Goal: Navigation & Orientation: Understand site structure

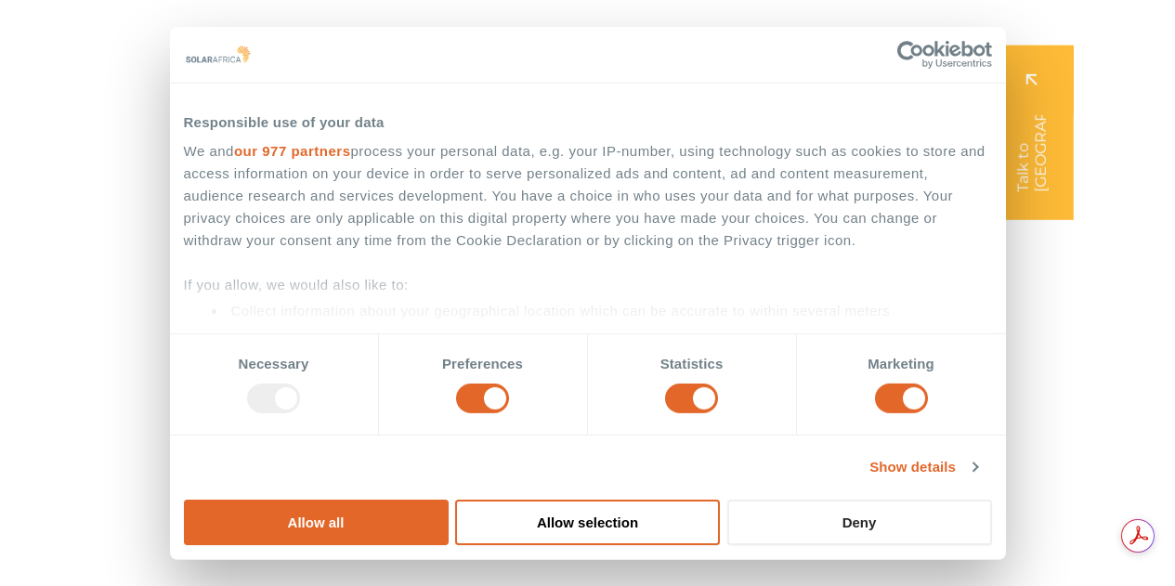
click at [992, 500] on button "Deny" at bounding box center [859, 523] width 265 height 46
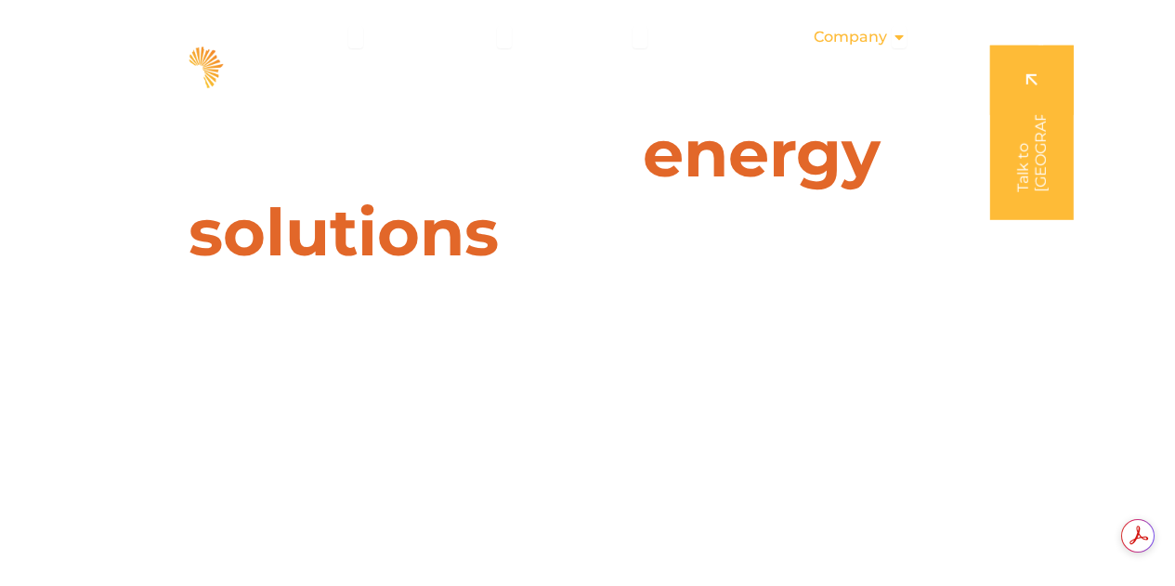
click at [878, 37] on span "Company" at bounding box center [850, 37] width 73 height 22
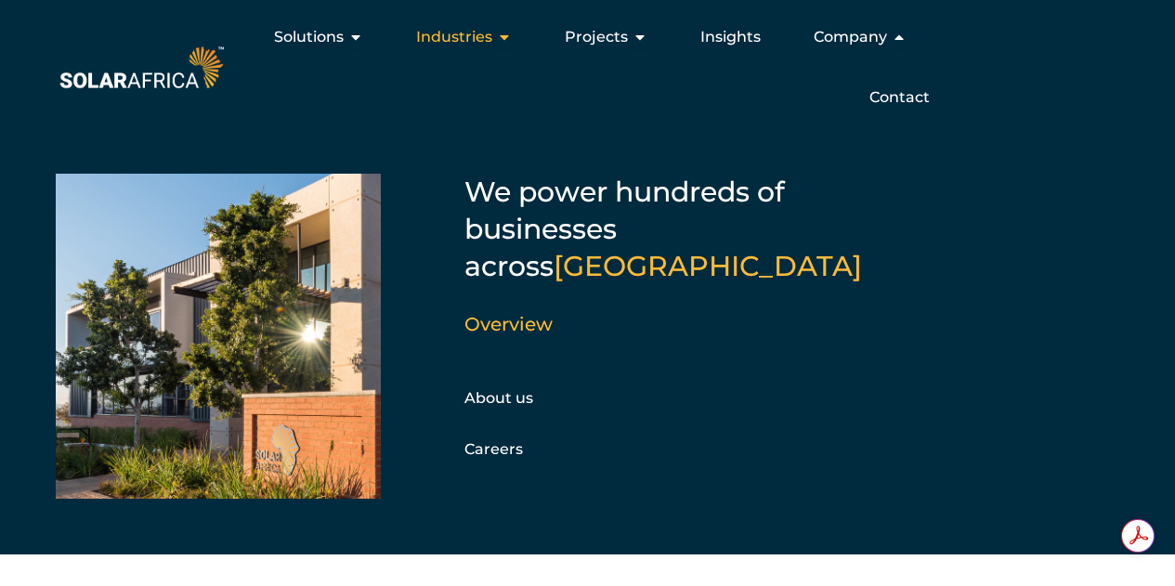
click at [415, 31] on div "Industries Close Industries Open Industries" at bounding box center [463, 37] width 125 height 37
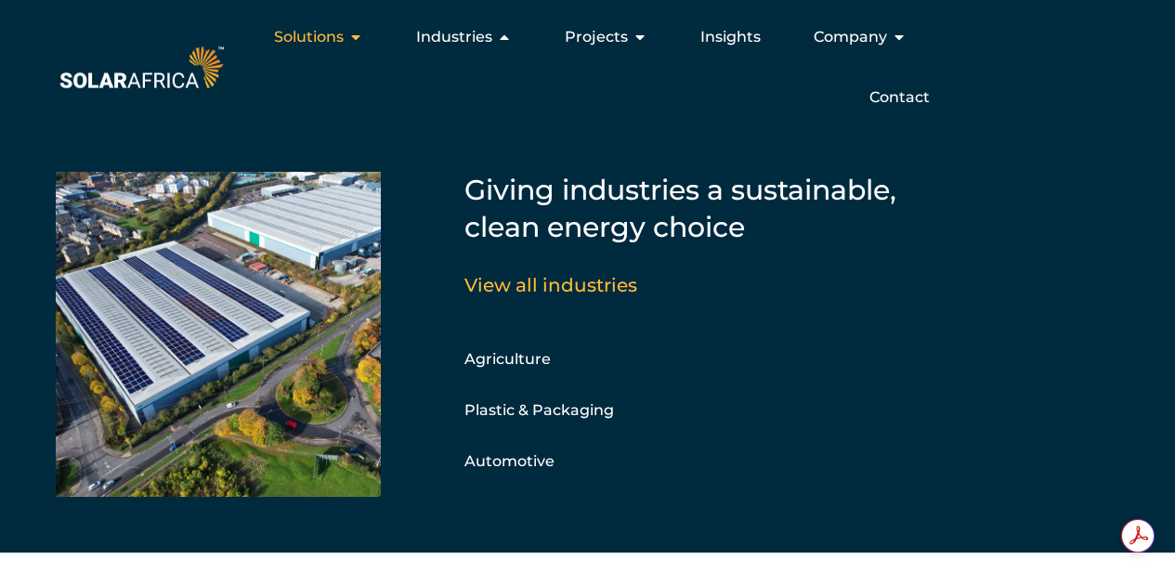
click at [292, 36] on span "Solutions" at bounding box center [309, 37] width 70 height 22
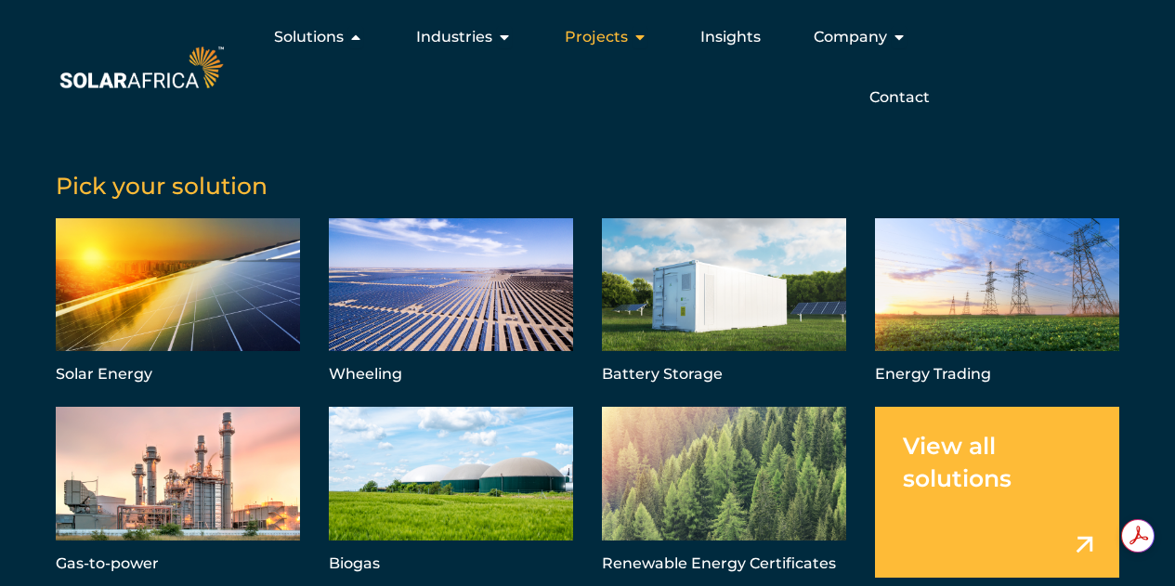
click at [607, 43] on span "Projects" at bounding box center [596, 37] width 63 height 22
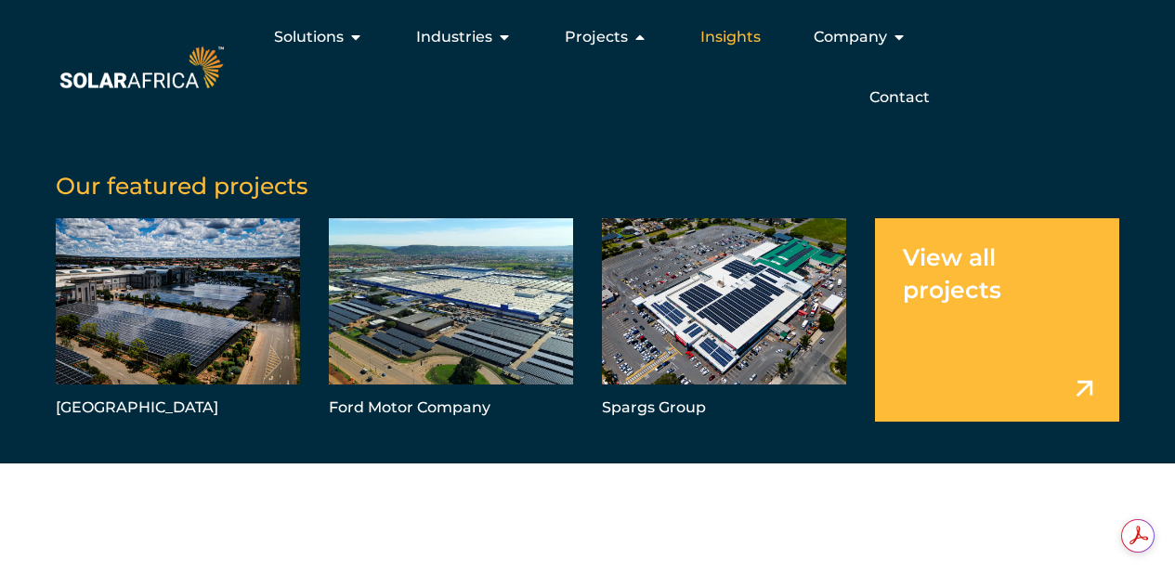
click at [749, 30] on span "Insights" at bounding box center [730, 37] width 60 height 22
